Goal: Task Accomplishment & Management: Use online tool/utility

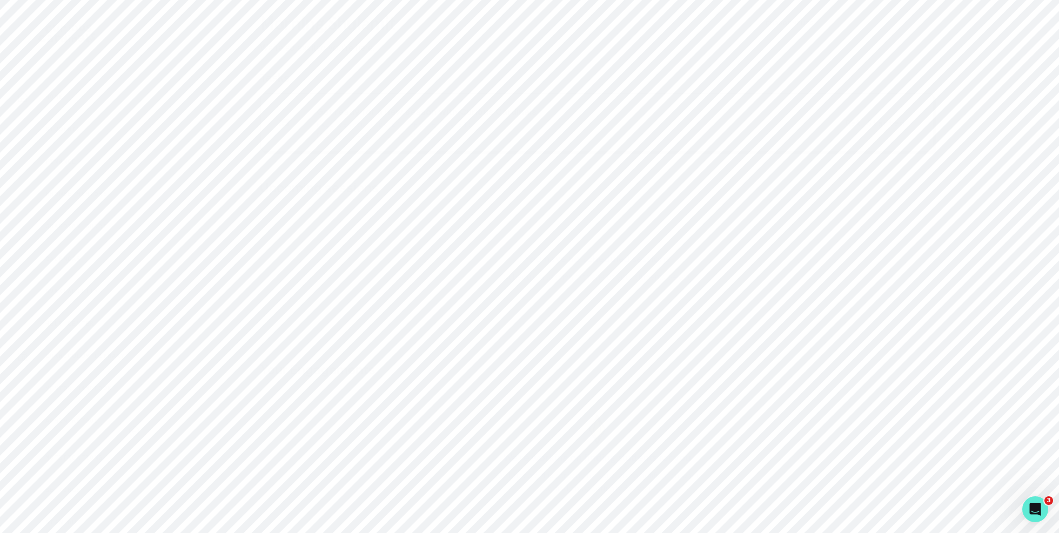
scroll to position [130, 0]
click at [104, 334] on button "Admin Data" at bounding box center [66, 324] width 133 height 22
click at [83, 354] on div "Matching" at bounding box center [74, 355] width 117 height 13
click at [405, 118] on input at bounding box center [597, 119] width 656 height 22
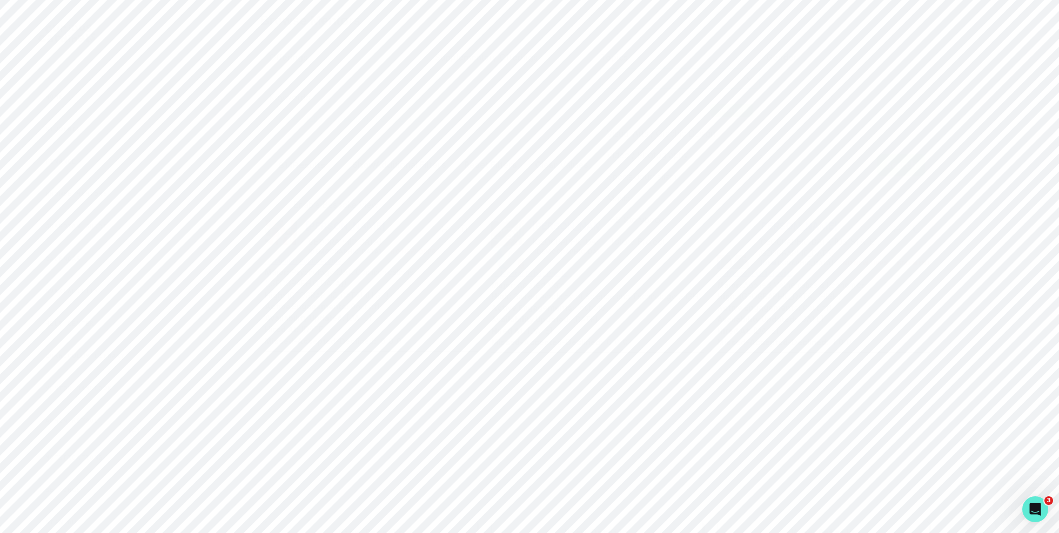
click at [656, 82] on div at bounding box center [669, 78] width 127 height 15
type input "pre"
click at [678, 191] on div "Precalculus / Trigonometry" at bounding box center [679, 187] width 159 height 22
click at [364, 78] on div at bounding box center [338, 78] width 127 height 15
click at [671, 96] on div at bounding box center [660, 94] width 108 height 15
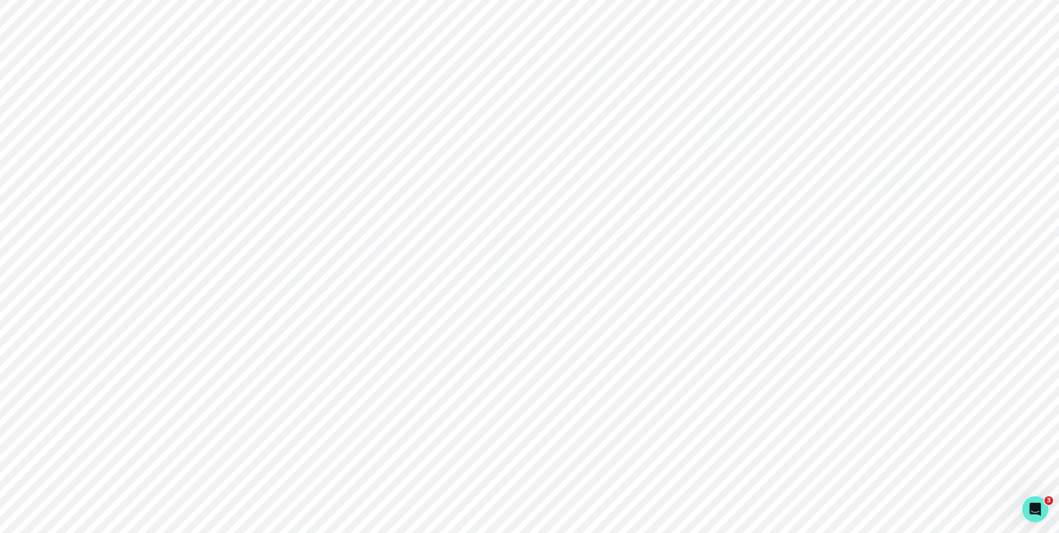
click at [895, 177] on button "Search" at bounding box center [901, 182] width 48 height 22
click at [373, 70] on div "Select..." at bounding box center [339, 78] width 138 height 19
click at [379, 125] on div "Passion Project" at bounding box center [348, 128] width 159 height 22
click at [898, 183] on button "Search" at bounding box center [901, 182] width 48 height 22
click at [650, 132] on input at bounding box center [597, 135] width 656 height 22
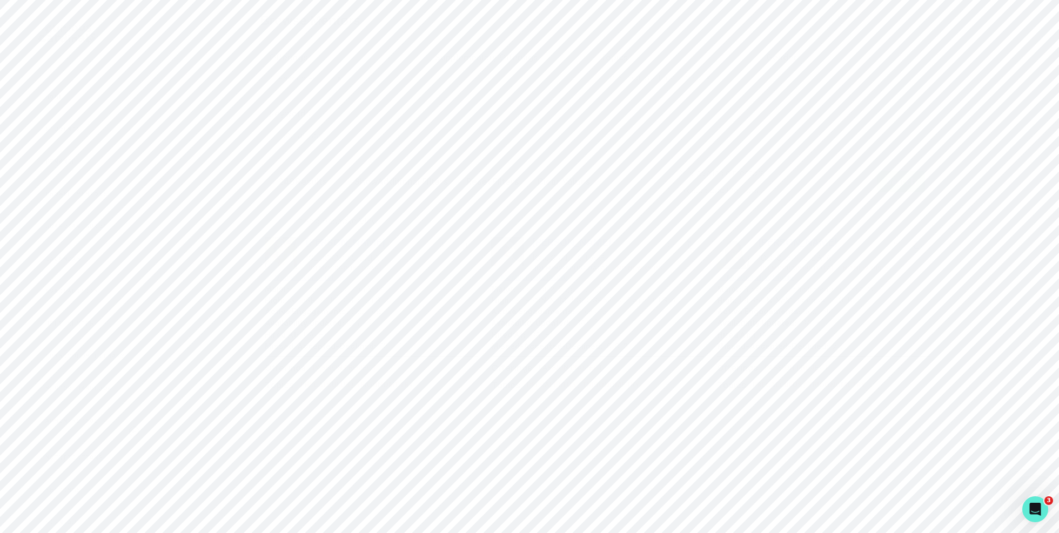
type input "mental health"
click at [466, 134] on button "copy" at bounding box center [463, 131] width 17 height 17
click at [878, 84] on div at bounding box center [835, 78] width 127 height 15
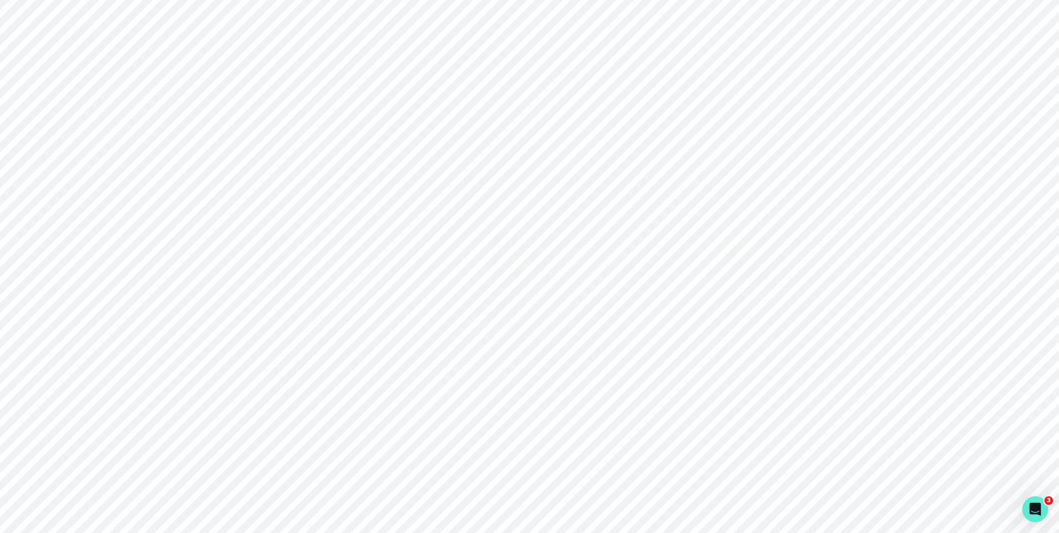
click at [870, 130] on div "[DEMOGRAPHIC_DATA]" at bounding box center [845, 128] width 159 height 22
click at [890, 174] on button "Search" at bounding box center [901, 182] width 48 height 22
click at [656, 178] on div "Only available mentors" at bounding box center [700, 172] width 122 height 13
click at [655, 170] on span at bounding box center [655, 173] width 9 height 9
click at [650, 167] on input "checkbox" at bounding box center [649, 167] width 1 height 1
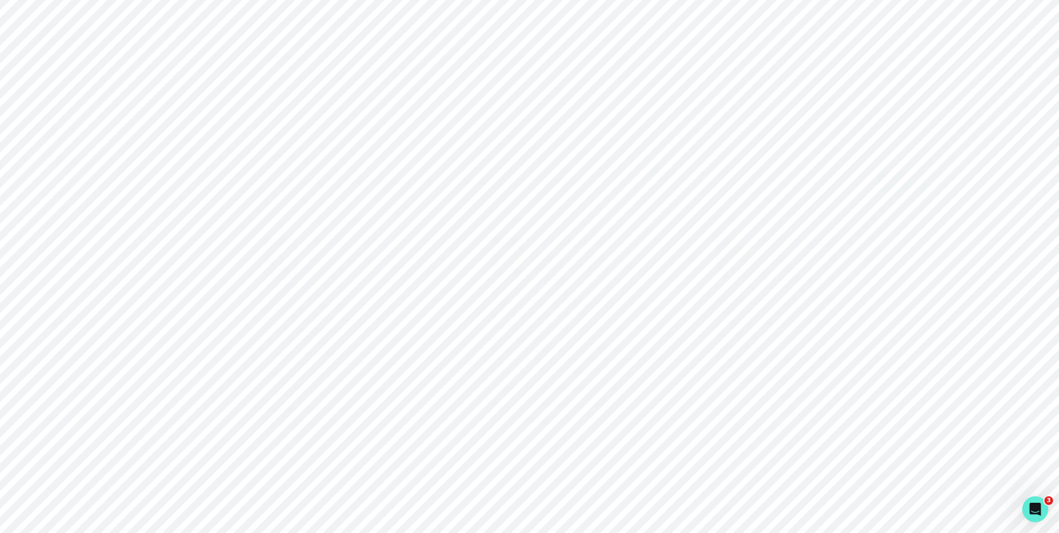
click at [905, 179] on button "Search" at bounding box center [901, 182] width 48 height 22
click at [657, 173] on span at bounding box center [661, 173] width 9 height 9
click at [648, 167] on input "checkbox" at bounding box center [648, 167] width 1 height 1
checkbox input "false"
click at [916, 180] on button "Search" at bounding box center [901, 182] width 48 height 22
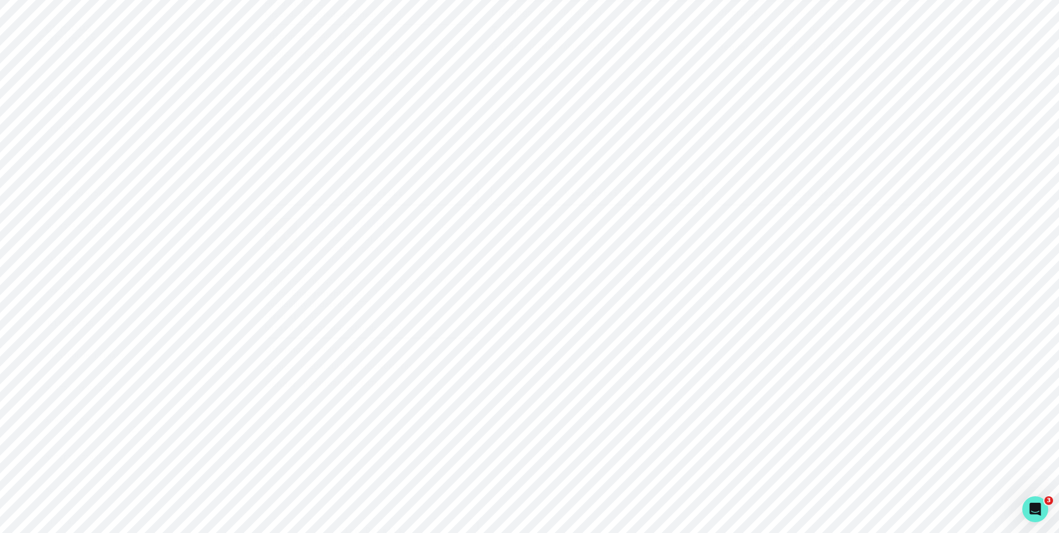
scroll to position [1081, 0]
click at [334, 172] on p "[PERSON_NAME]" at bounding box center [345, 172] width 79 height 11
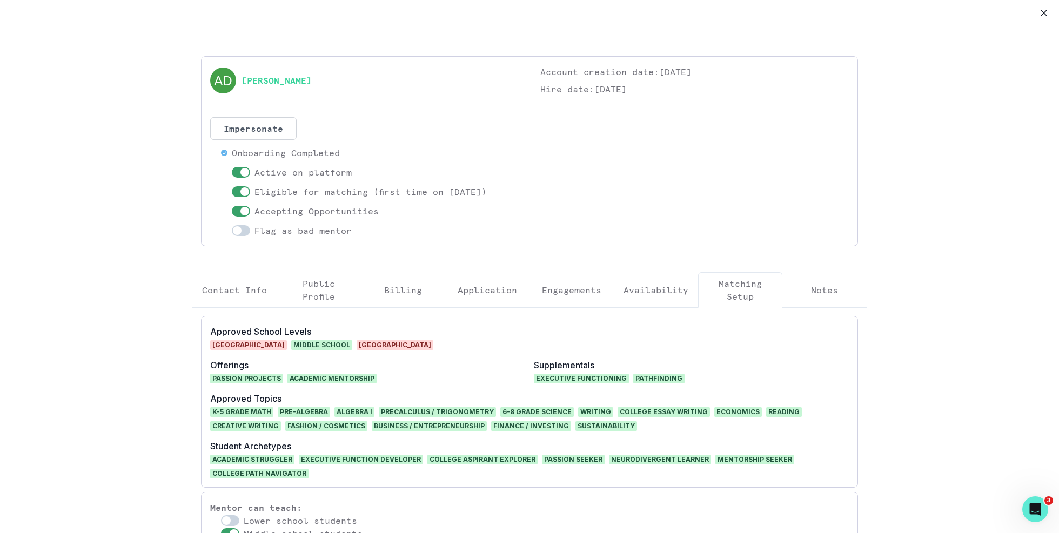
click at [657, 276] on button "Availability" at bounding box center [656, 290] width 84 height 36
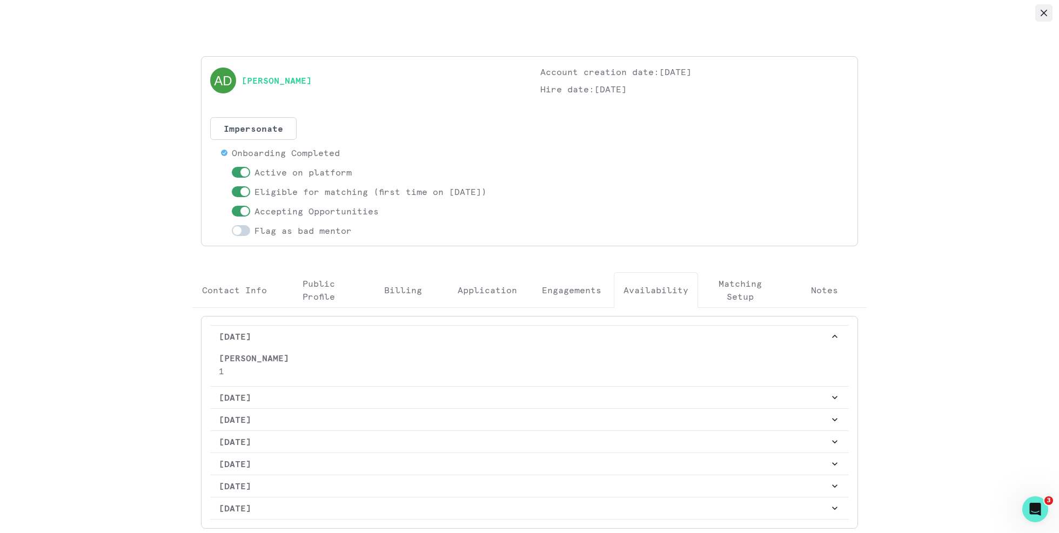
click at [1036, 12] on button "Close" at bounding box center [1043, 12] width 17 height 17
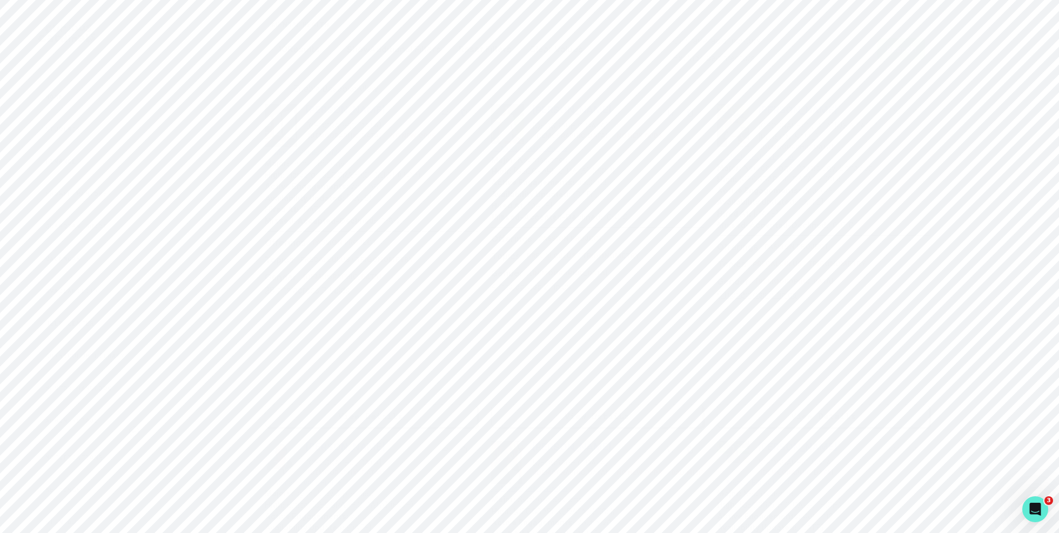
scroll to position [0, 0]
click at [708, 79] on icon "Remove Precalculus / Trigonometry" at bounding box center [708, 78] width 8 height 8
click at [904, 169] on button "Search" at bounding box center [901, 165] width 48 height 22
click at [395, 119] on input at bounding box center [597, 119] width 656 height 22
type input "dance"
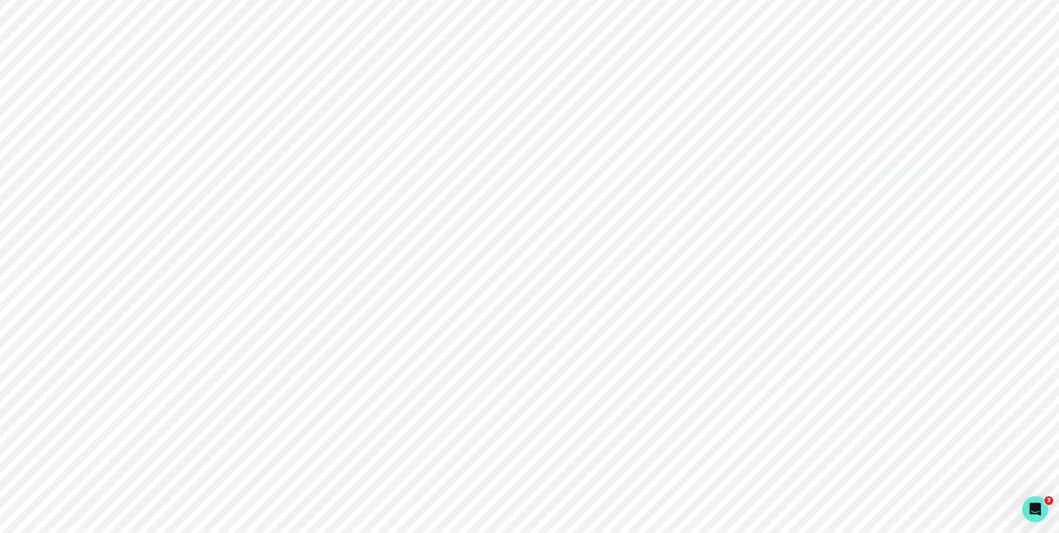
click at [340, 76] on icon "Remove Passion Project" at bounding box center [340, 78] width 4 height 4
click at [912, 167] on button "Search" at bounding box center [901, 165] width 48 height 22
click at [712, 78] on div at bounding box center [669, 78] width 127 height 15
type input "preca"
click at [909, 179] on button "Search" at bounding box center [901, 182] width 48 height 22
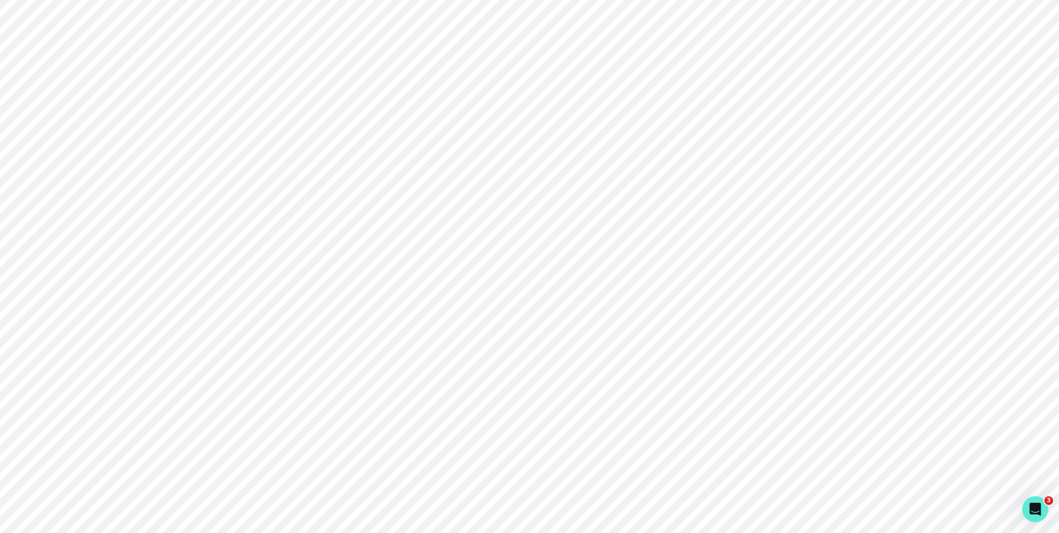
click at [694, 188] on button "copy" at bounding box center [689, 183] width 17 height 17
click at [290, 167] on div "5 Results Show Additional Filters Reset Filters Clear Values" at bounding box center [428, 181] width 319 height 30
click at [297, 159] on span "mental health" at bounding box center [300, 157] width 62 height 10
click at [806, 78] on icon "Remove Female" at bounding box center [807, 78] width 4 height 4
click at [714, 73] on div "Precalculus / Trigonometry" at bounding box center [660, 78] width 110 height 16
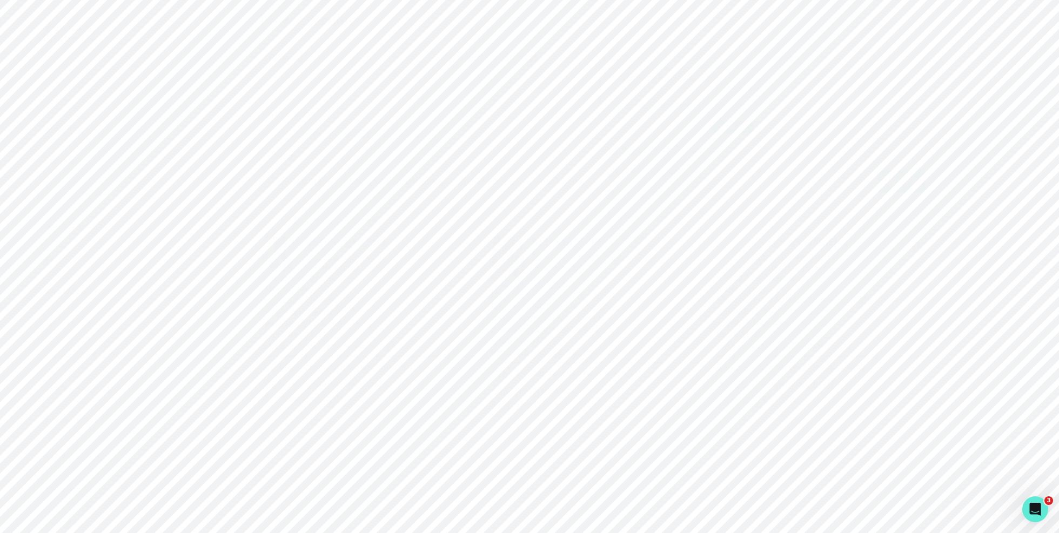
click at [710, 74] on icon "Remove Precalculus / Trigonometry" at bounding box center [708, 78] width 8 height 8
type input "s"
click at [502, 116] on input at bounding box center [597, 119] width 656 height 22
type input "sat/act"
click at [658, 153] on span at bounding box center [658, 156] width 18 height 11
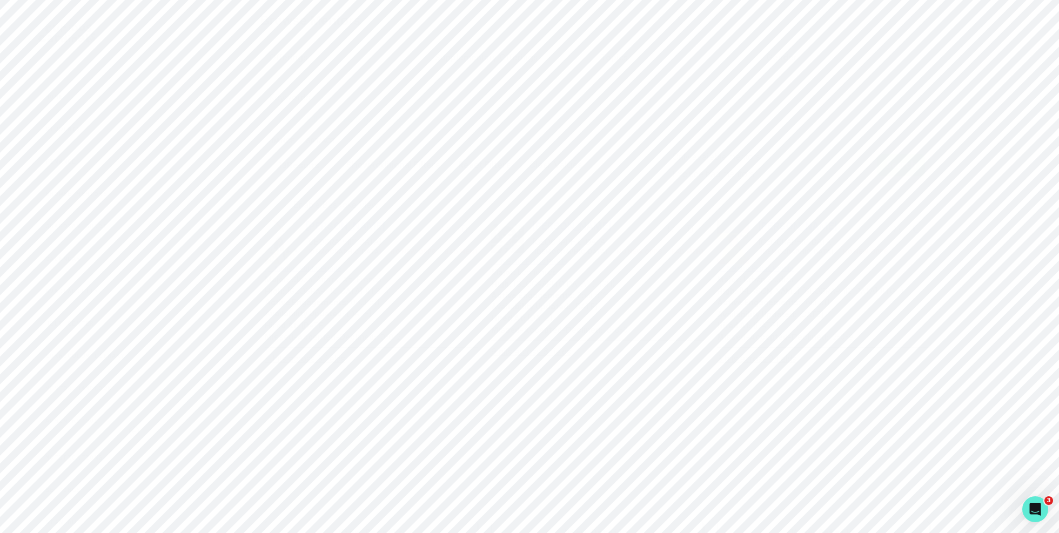
click at [649, 151] on input "checkbox" at bounding box center [649, 151] width 1 height 1
click at [664, 158] on span at bounding box center [658, 156] width 18 height 11
click at [649, 151] on input "checkbox" at bounding box center [649, 151] width 1 height 1
checkbox input "false"
click at [658, 172] on span at bounding box center [658, 174] width 18 height 11
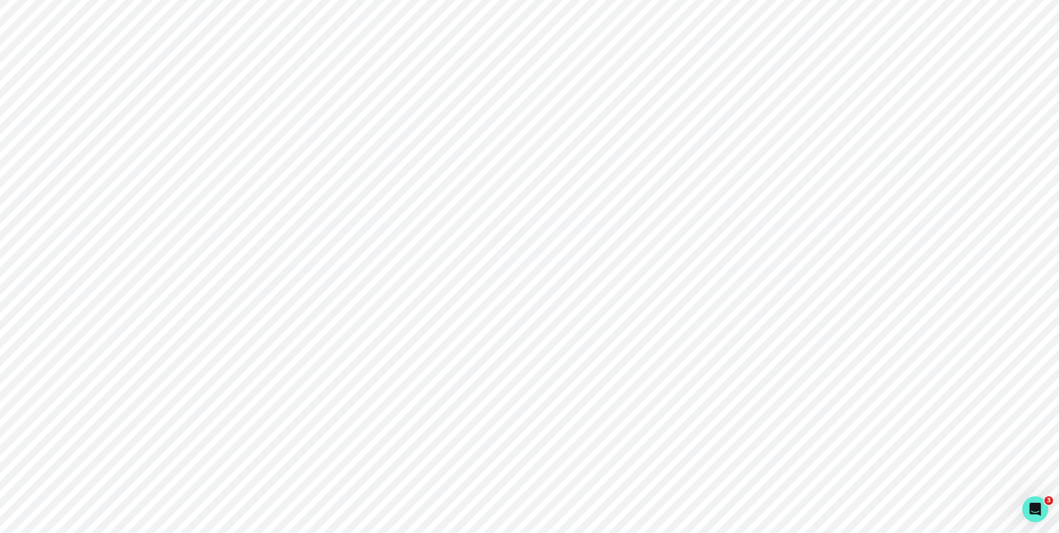
click at [649, 169] on input "checkbox" at bounding box center [649, 168] width 1 height 1
checkbox input "true"
click at [912, 156] on button "Search" at bounding box center [901, 165] width 48 height 22
click at [285, 139] on span "dance" at bounding box center [283, 141] width 28 height 10
click at [910, 168] on button "Search" at bounding box center [901, 165] width 48 height 22
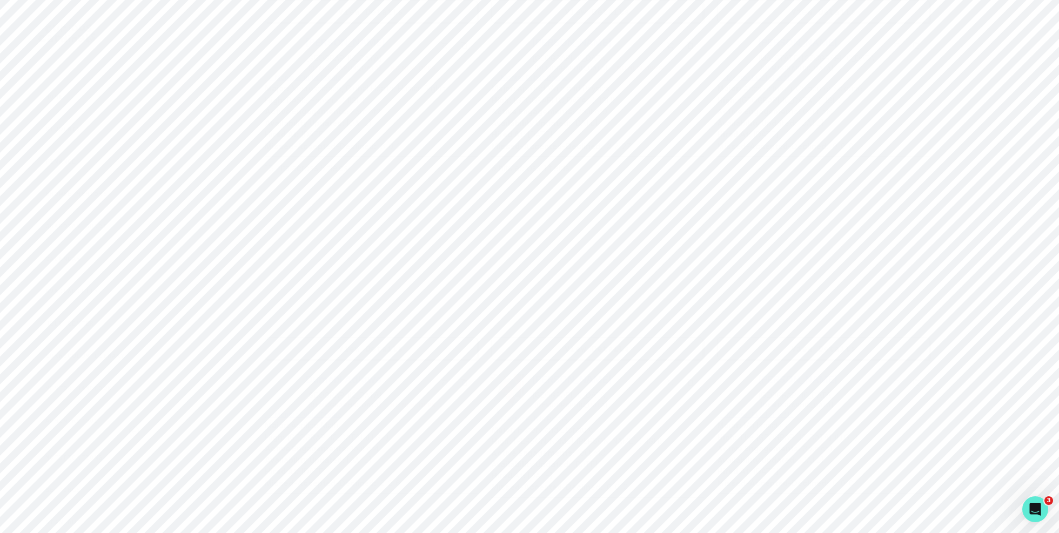
scroll to position [532, 0]
click at [921, 373] on button "copy" at bounding box center [915, 371] width 17 height 17
click at [919, 15] on icon "copy" at bounding box center [916, 19] width 8 height 8
click at [579, 348] on p "[PERSON_NAME]" at bounding box center [571, 352] width 79 height 11
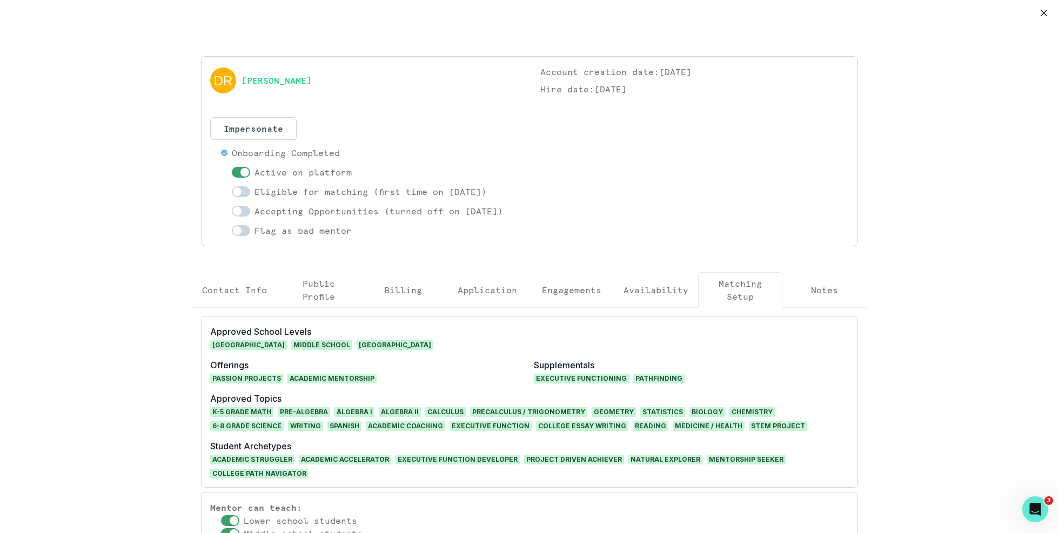
click at [669, 286] on p "Availability" at bounding box center [655, 290] width 65 height 13
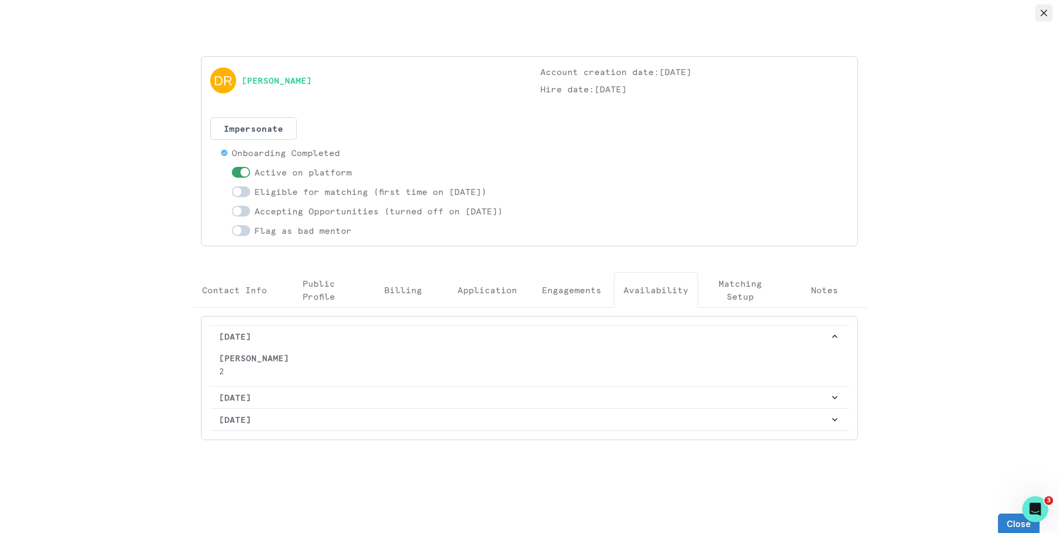
click at [1041, 12] on icon "Close" at bounding box center [1043, 13] width 6 height 6
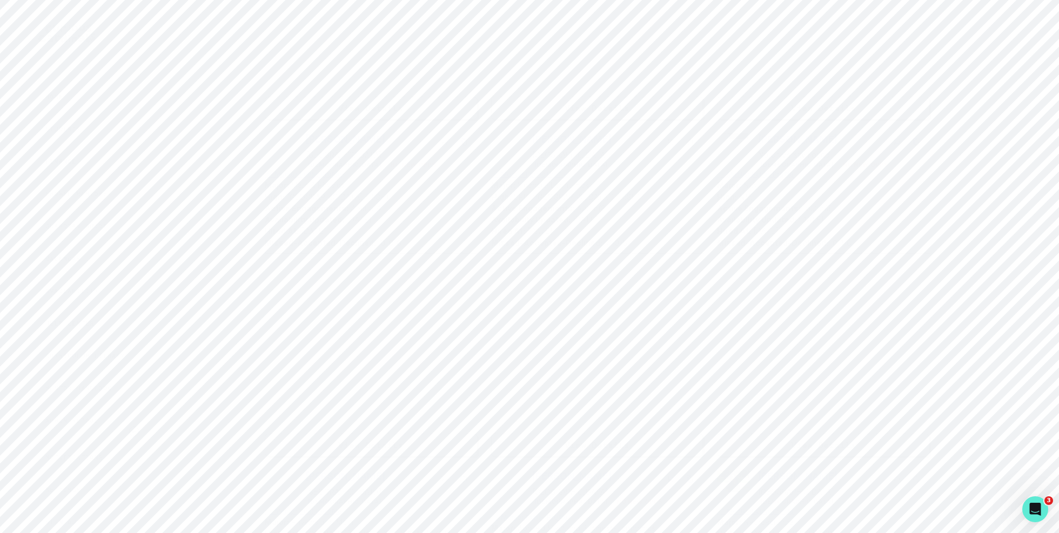
scroll to position [2896, 0]
